Goal: Information Seeking & Learning: Learn about a topic

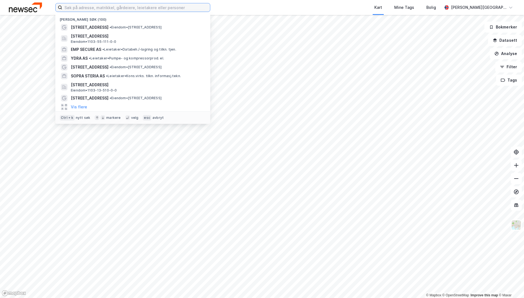
click at [141, 7] on input at bounding box center [136, 7] width 148 height 8
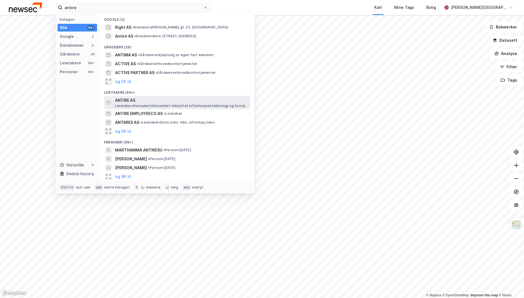
click at [207, 105] on span "Leietaker • Konsulentvirksomhet tilknyttet informasjonsteknologi og forvaltning…" at bounding box center [182, 106] width 134 height 4
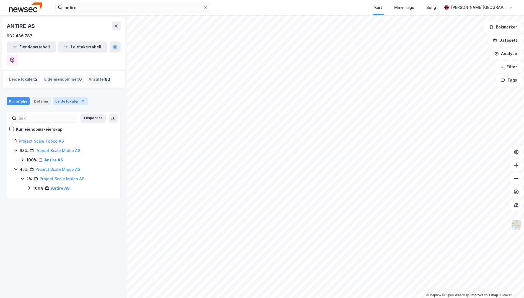
click at [67, 97] on div "Leide lokaler 2" at bounding box center [70, 101] width 35 height 8
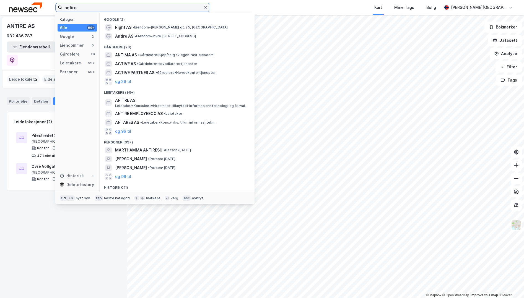
drag, startPoint x: 83, startPoint y: 9, endPoint x: 26, endPoint y: 9, distance: 57.0
click at [26, 9] on div "antire Kategori Alle 99+ Google 2 Eiendommer 0 Gårdeiere 29 Leietakere 99+ Pers…" at bounding box center [262, 7] width 524 height 15
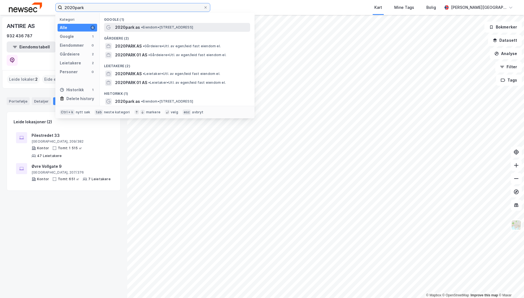
type input "2020park"
click at [178, 30] on div "2020park as • Eiendom • [STREET_ADDRESS]" at bounding box center [182, 27] width 134 height 7
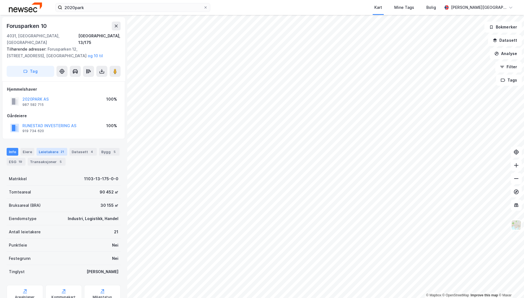
click at [54, 148] on div "Leietakere 21" at bounding box center [52, 152] width 31 height 8
